Goal: Task Accomplishment & Management: Use online tool/utility

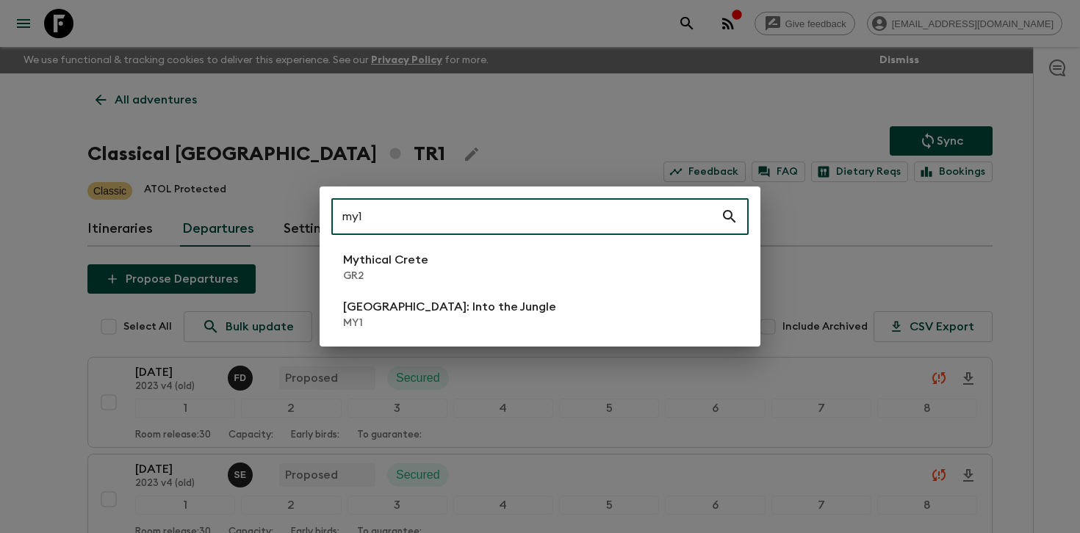
scroll to position [3354, 0]
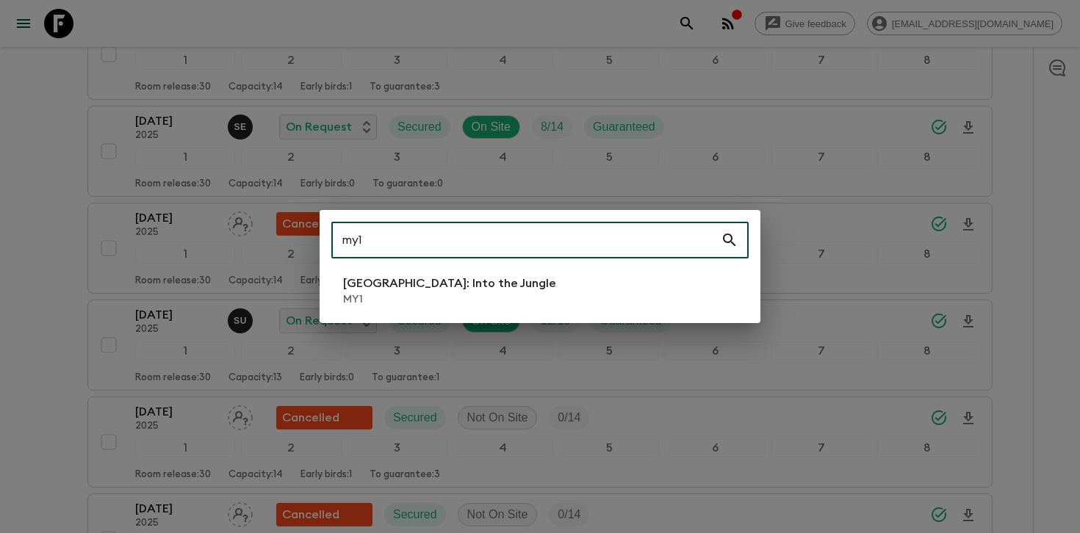
type input "my1"
click at [502, 301] on li "[GEOGRAPHIC_DATA]: Into the Jungle MY1" at bounding box center [539, 290] width 417 height 41
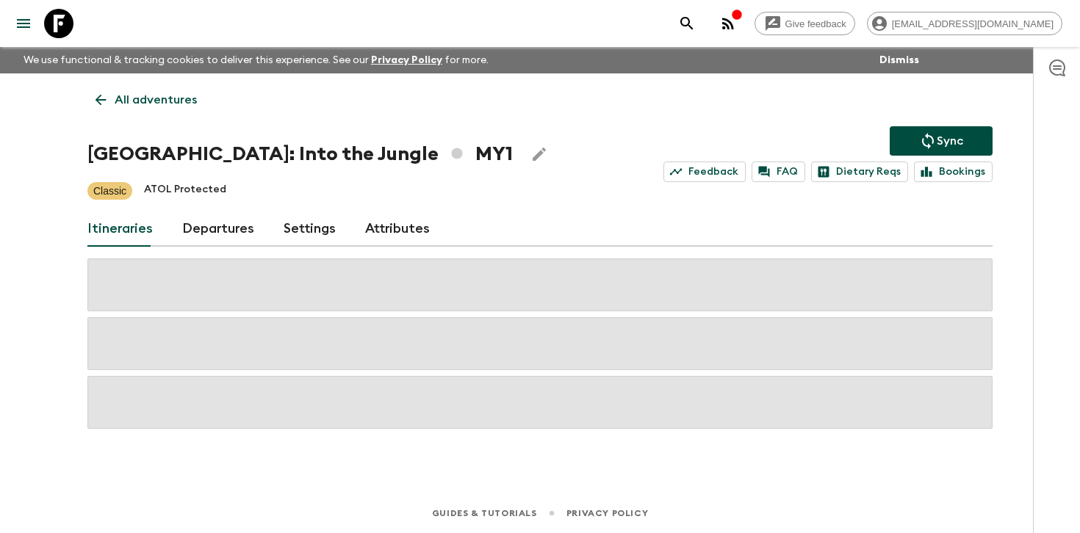
click at [245, 156] on h1 "[GEOGRAPHIC_DATA]: Into the Jungle MY1" at bounding box center [299, 154] width 425 height 29
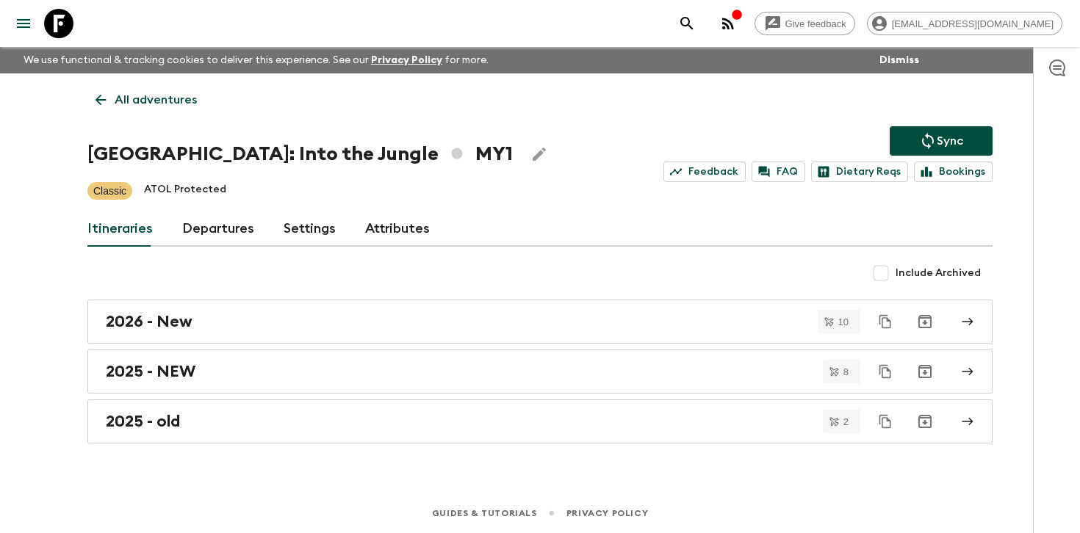
click at [226, 217] on link "Departures" at bounding box center [218, 229] width 72 height 35
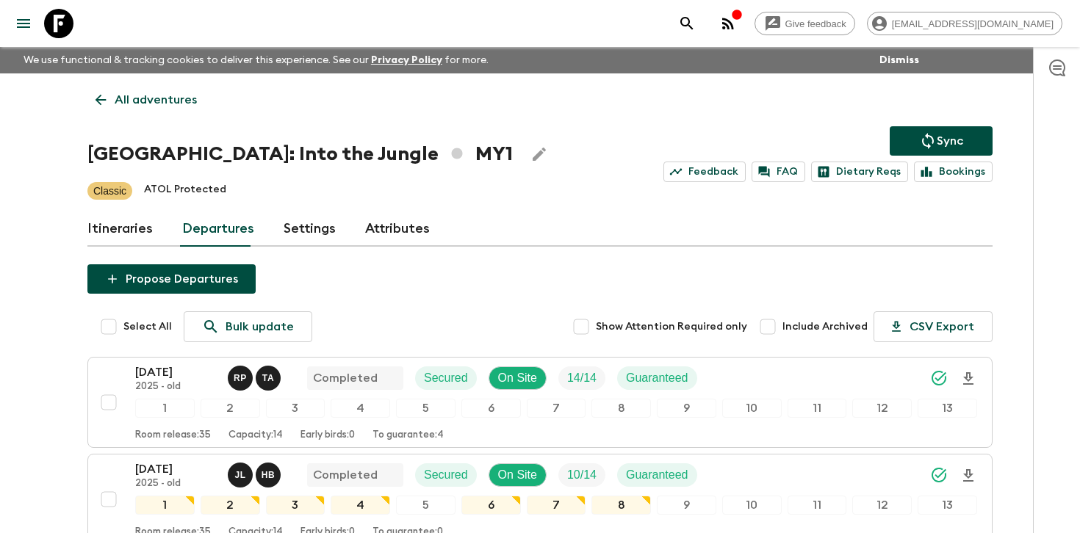
click at [1039, 332] on div at bounding box center [1056, 290] width 47 height 486
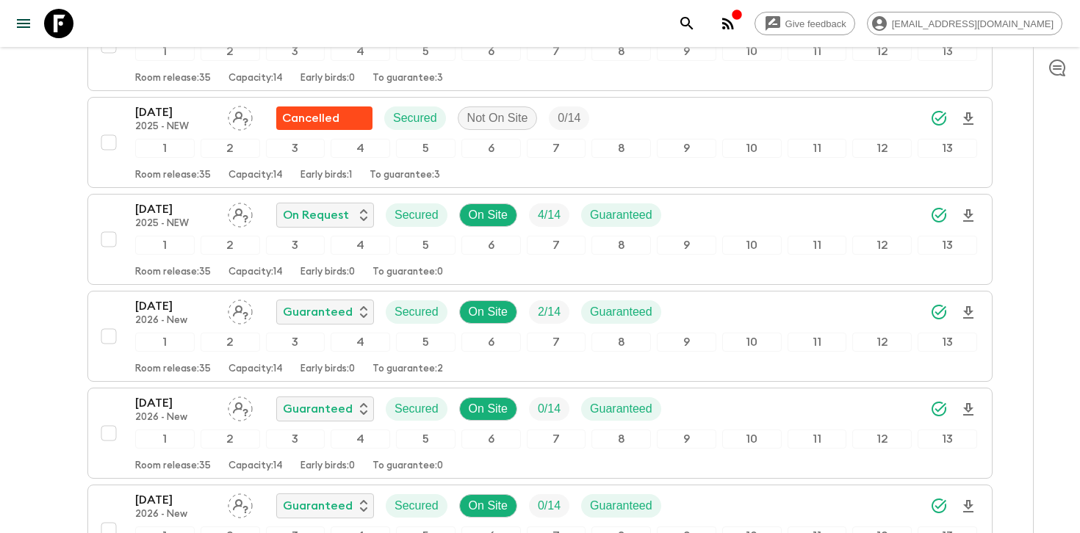
scroll to position [1053, 0]
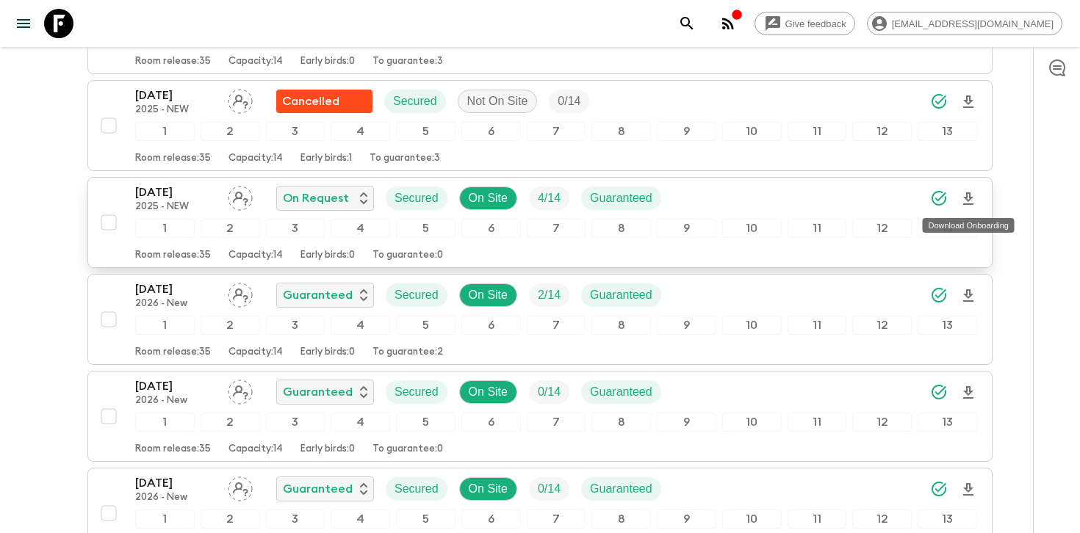
click at [967, 197] on icon "Download Onboarding" at bounding box center [968, 199] width 18 height 18
click at [780, 198] on div "[DATE] 2025 - NEW On Request Secured On Site 4 / 14 Guaranteed" at bounding box center [556, 198] width 842 height 29
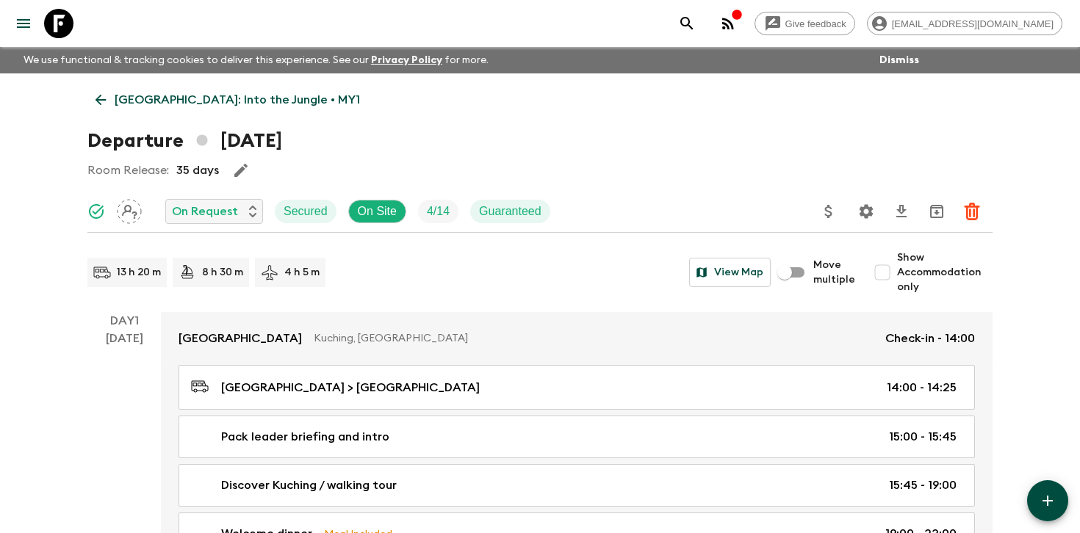
click at [862, 216] on icon "Settings" at bounding box center [866, 212] width 18 height 18
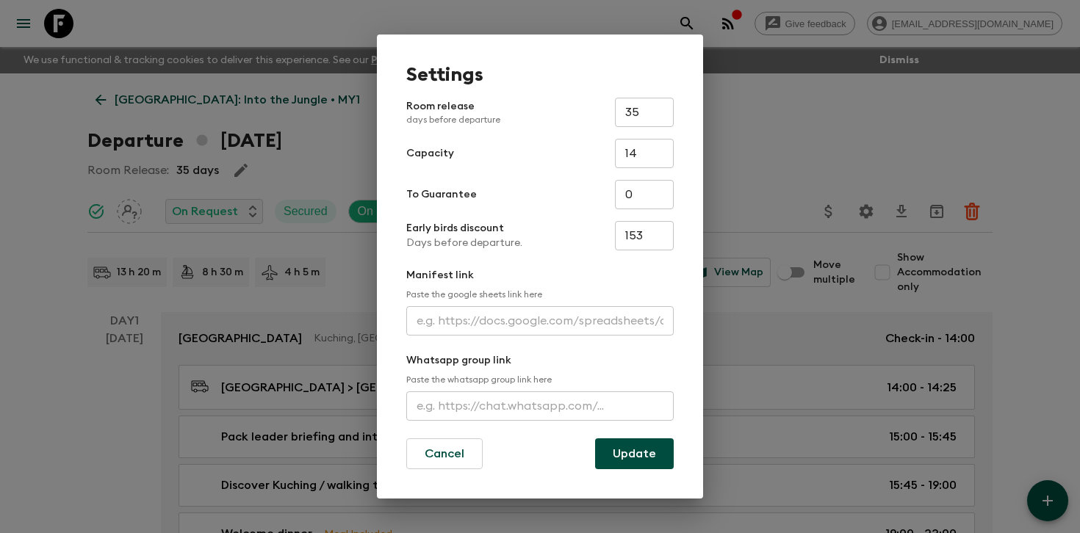
click at [591, 316] on input "text" at bounding box center [539, 320] width 267 height 29
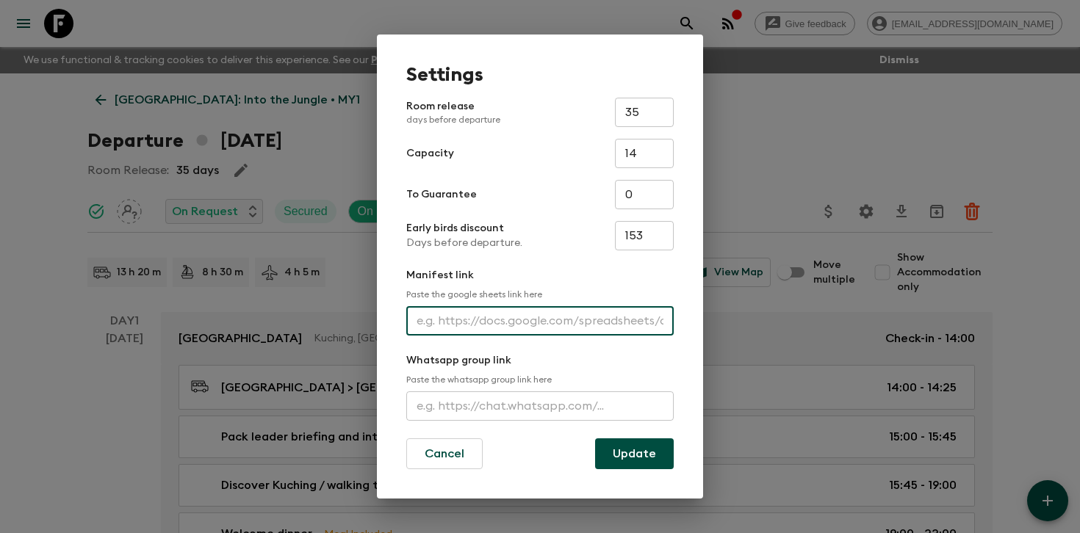
paste input "[URL][DOMAIN_NAME]"
type input "[URL][DOMAIN_NAME]"
click at [627, 464] on button "Update" at bounding box center [634, 454] width 79 height 31
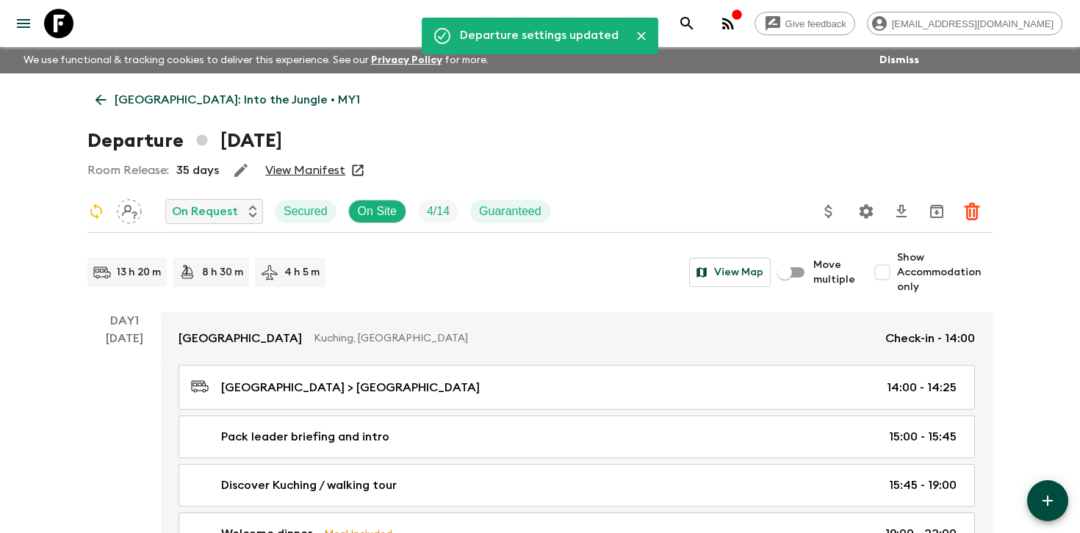
click at [317, 170] on link "View Manifest" at bounding box center [305, 170] width 80 height 15
